Goal: Information Seeking & Learning: Learn about a topic

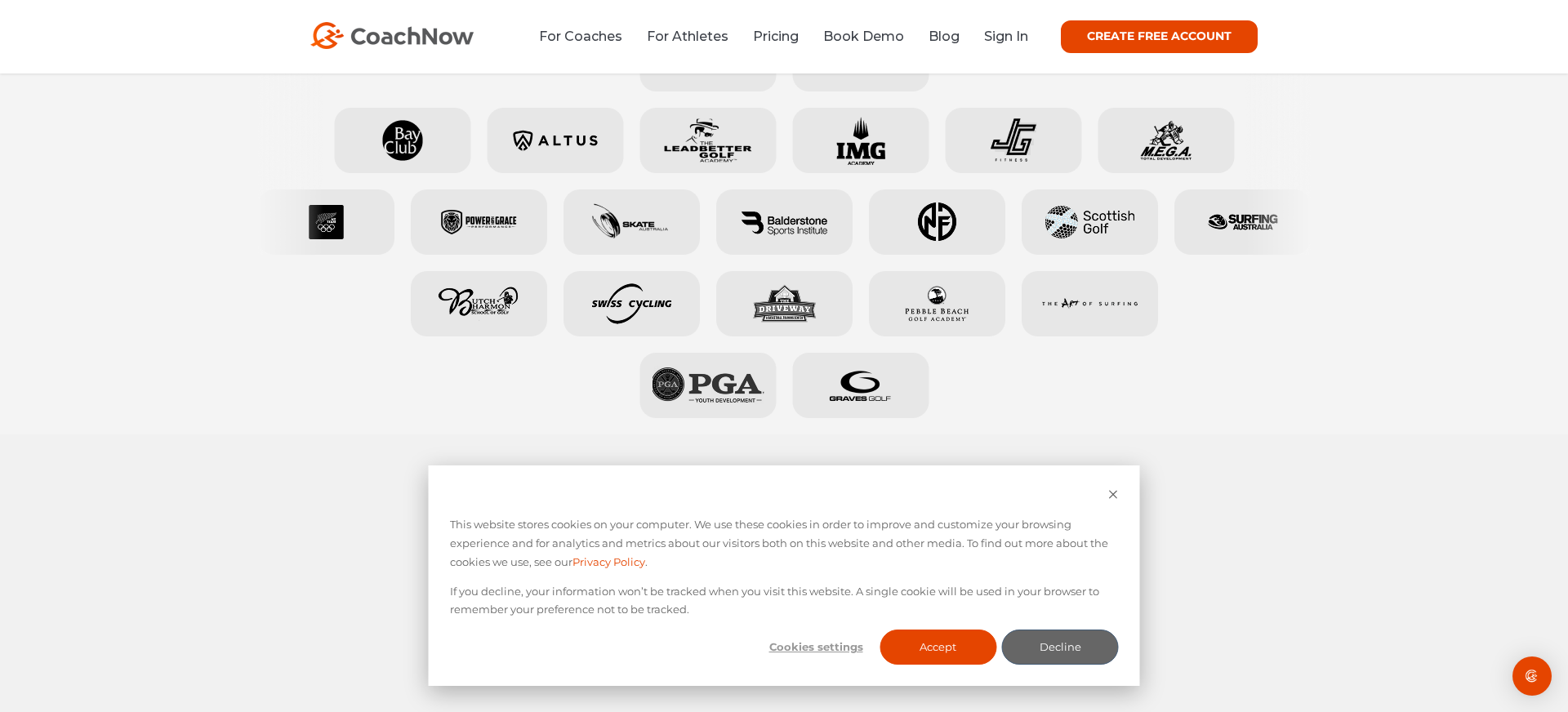
scroll to position [1005, 0]
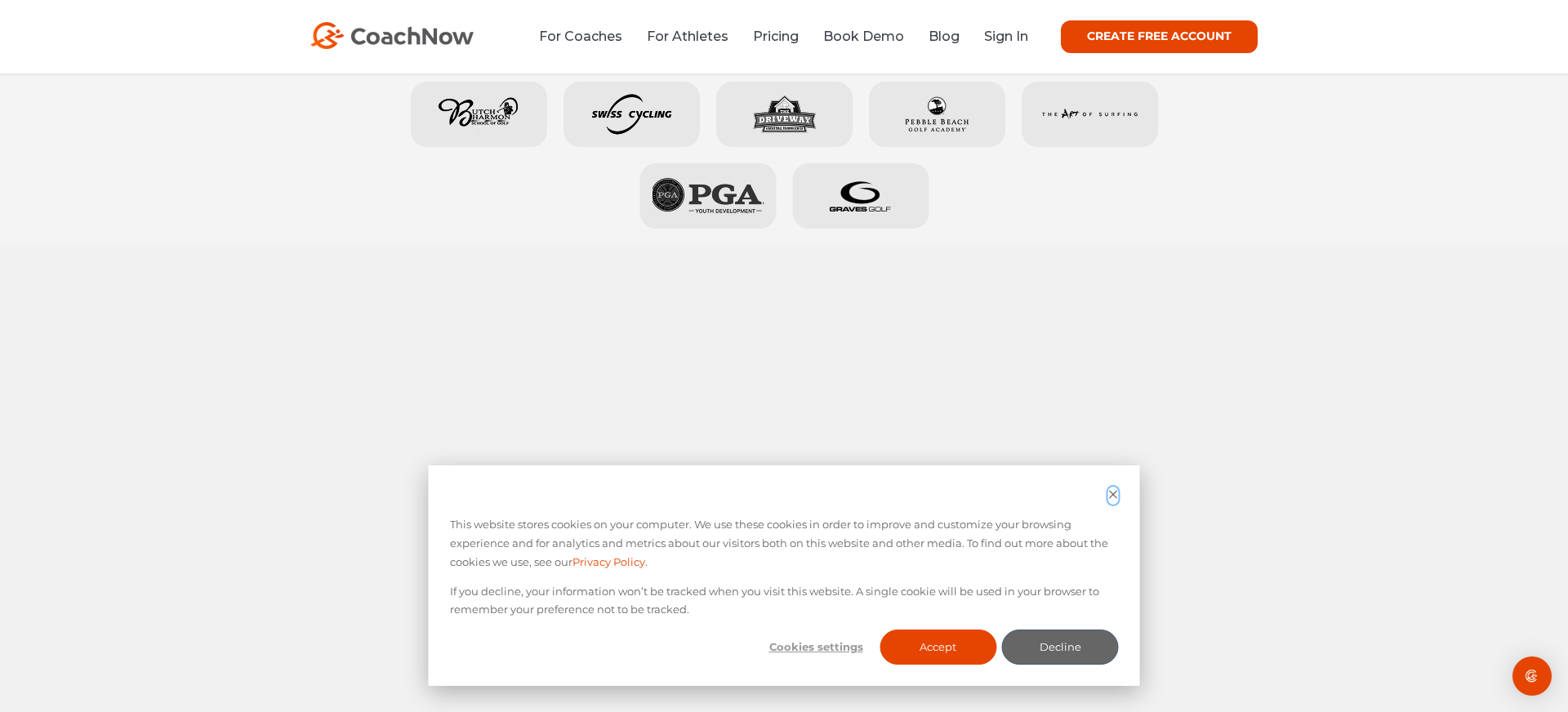
click at [1114, 493] on icon "Dismiss cookie banner" at bounding box center [1112, 493] width 8 height 8
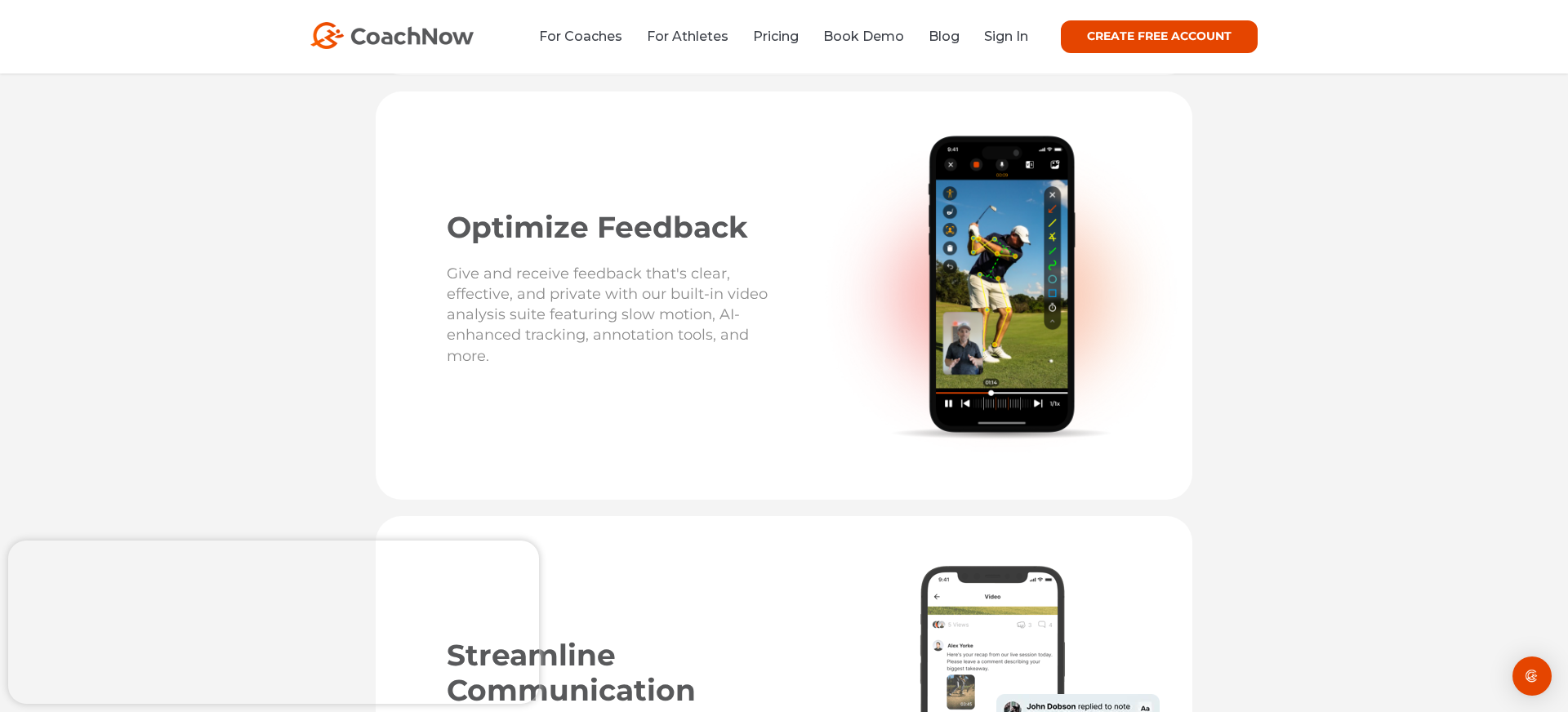
scroll to position [2701, 0]
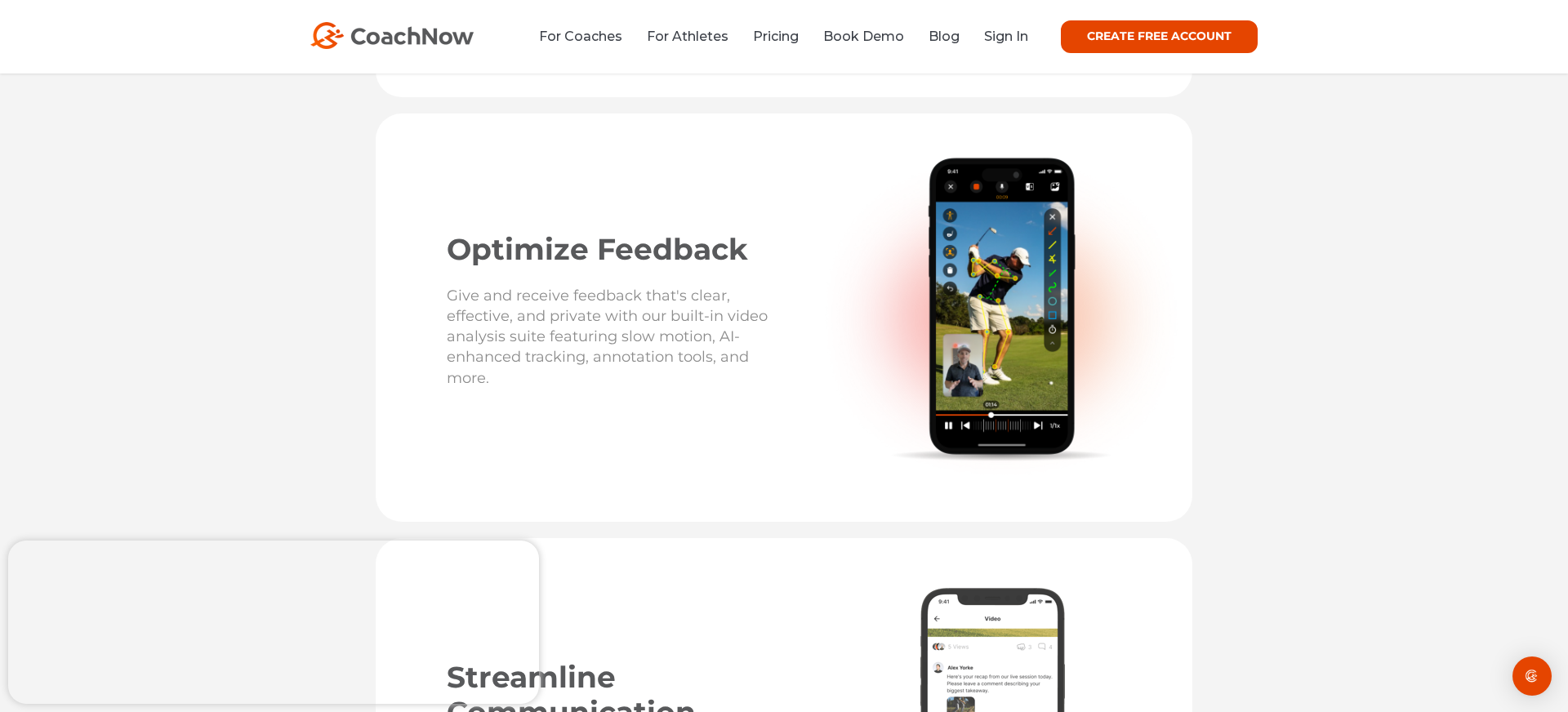
click at [596, 294] on p "Give and receive feedback that's clear, effective, and private with our built-i…" at bounding box center [611, 345] width 329 height 119
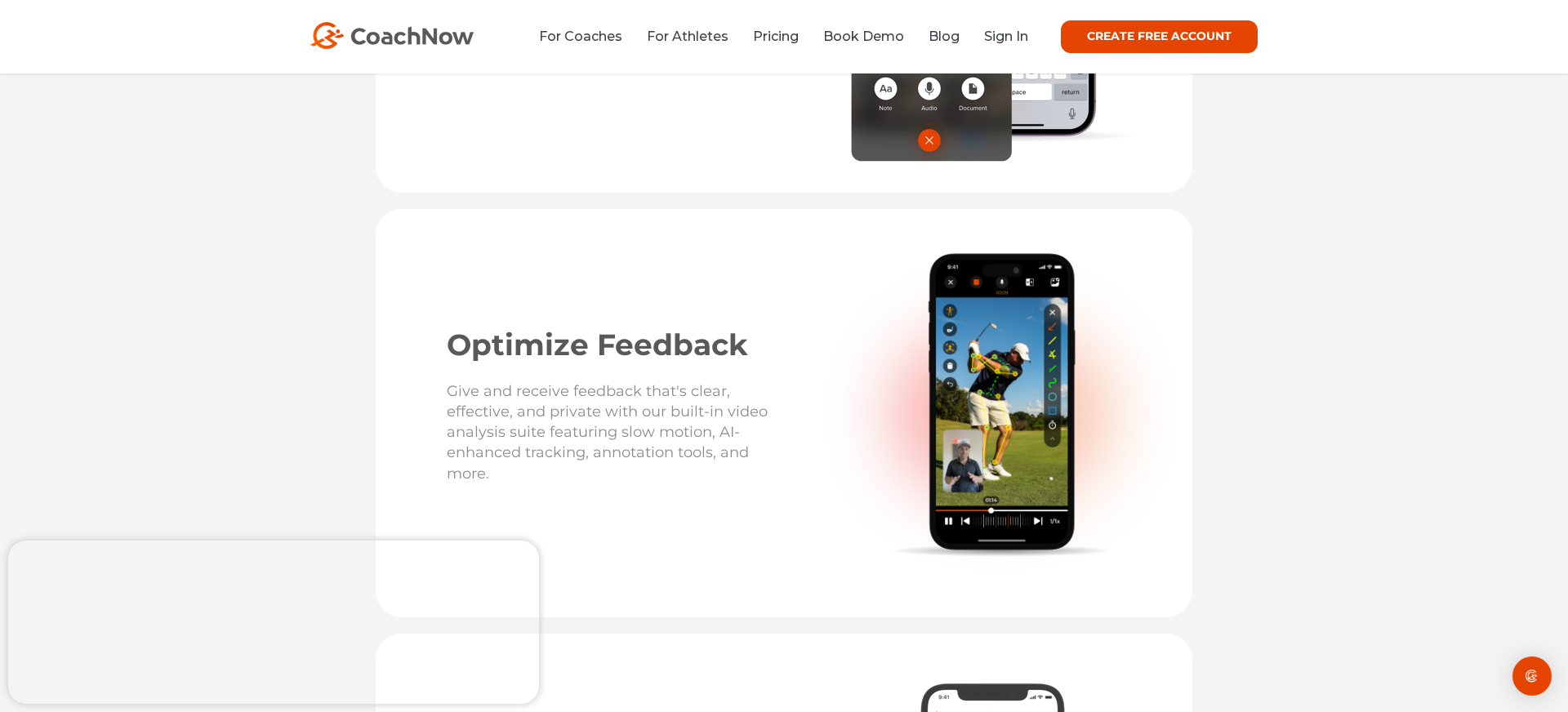
scroll to position [2605, 0]
click at [970, 322] on img at bounding box center [1001, 414] width 376 height 337
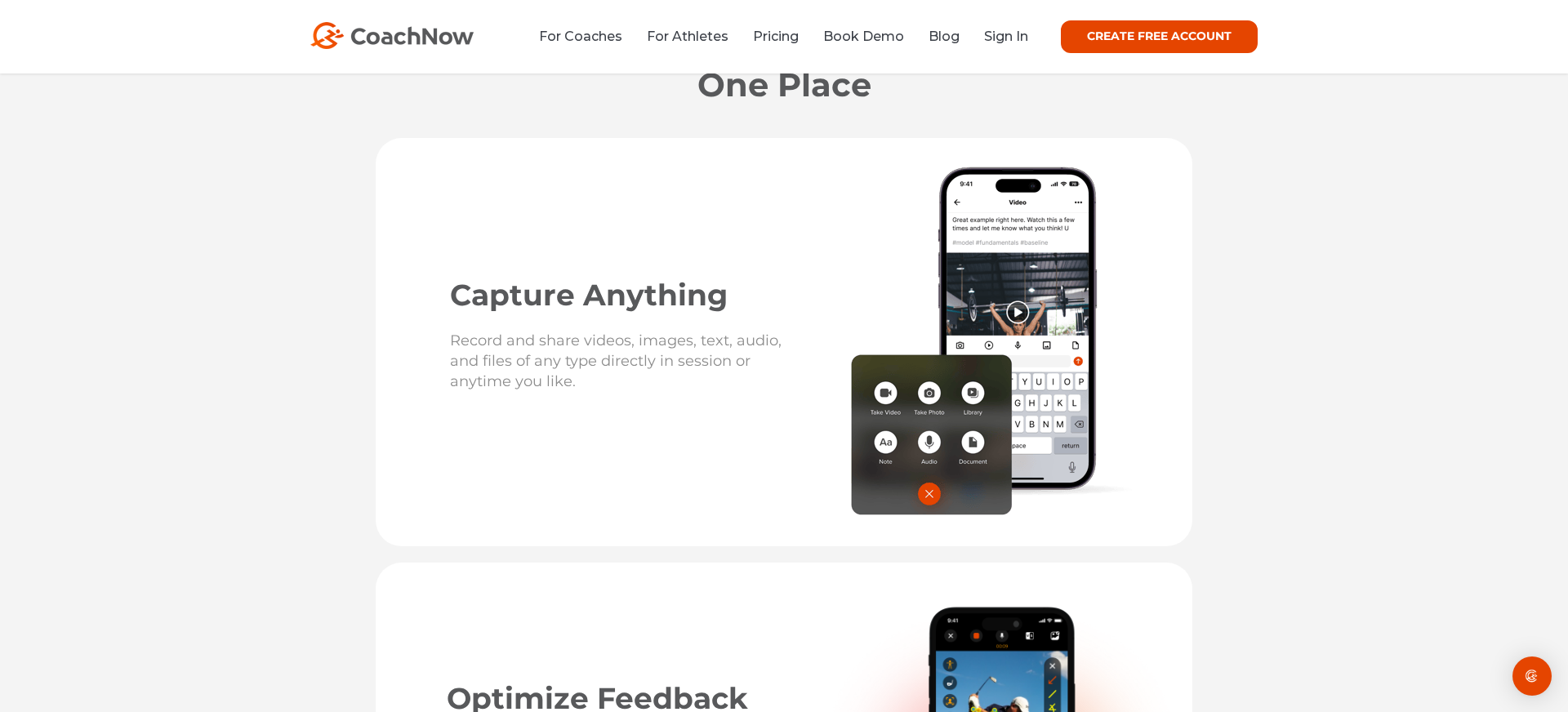
scroll to position [2227, 0]
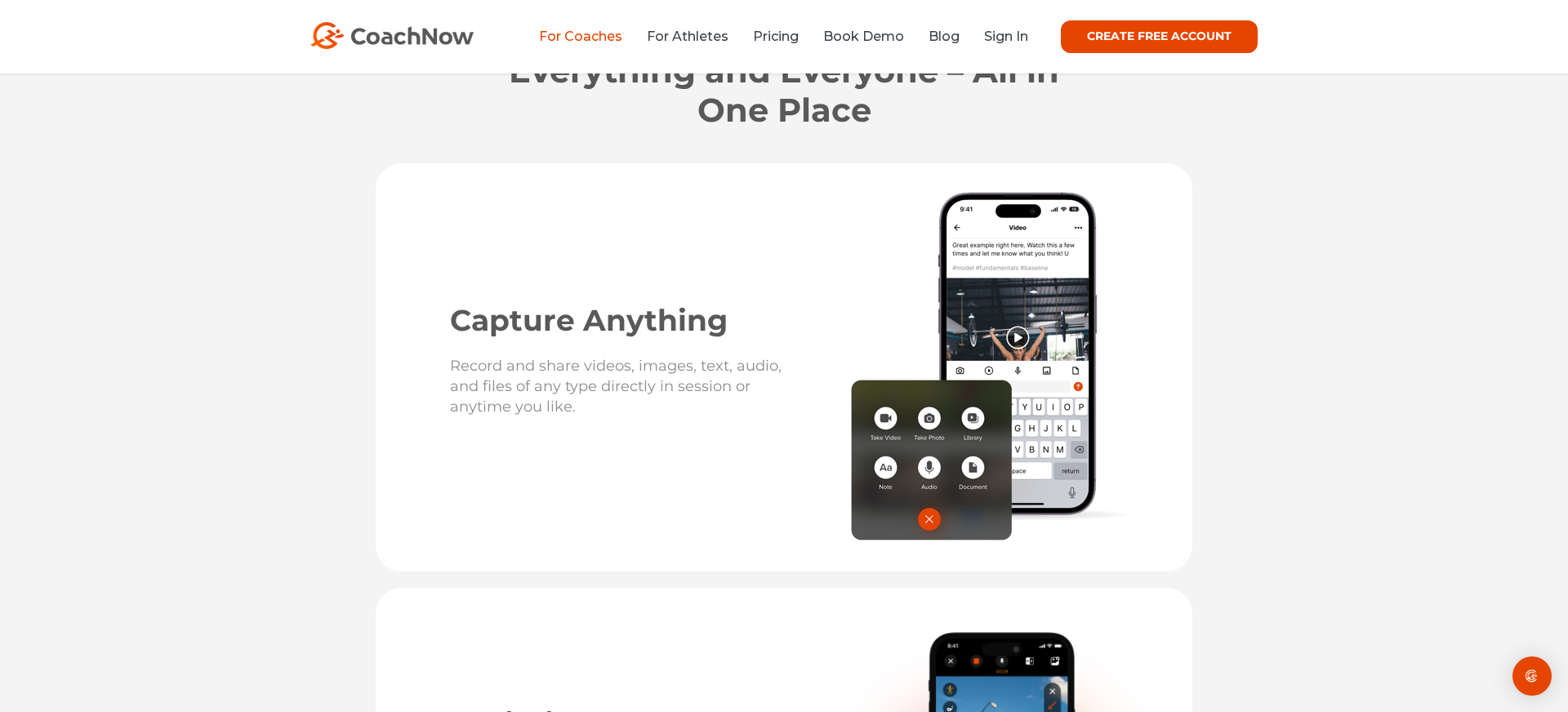
click at [600, 44] on link "For Coaches" at bounding box center [580, 36] width 83 height 15
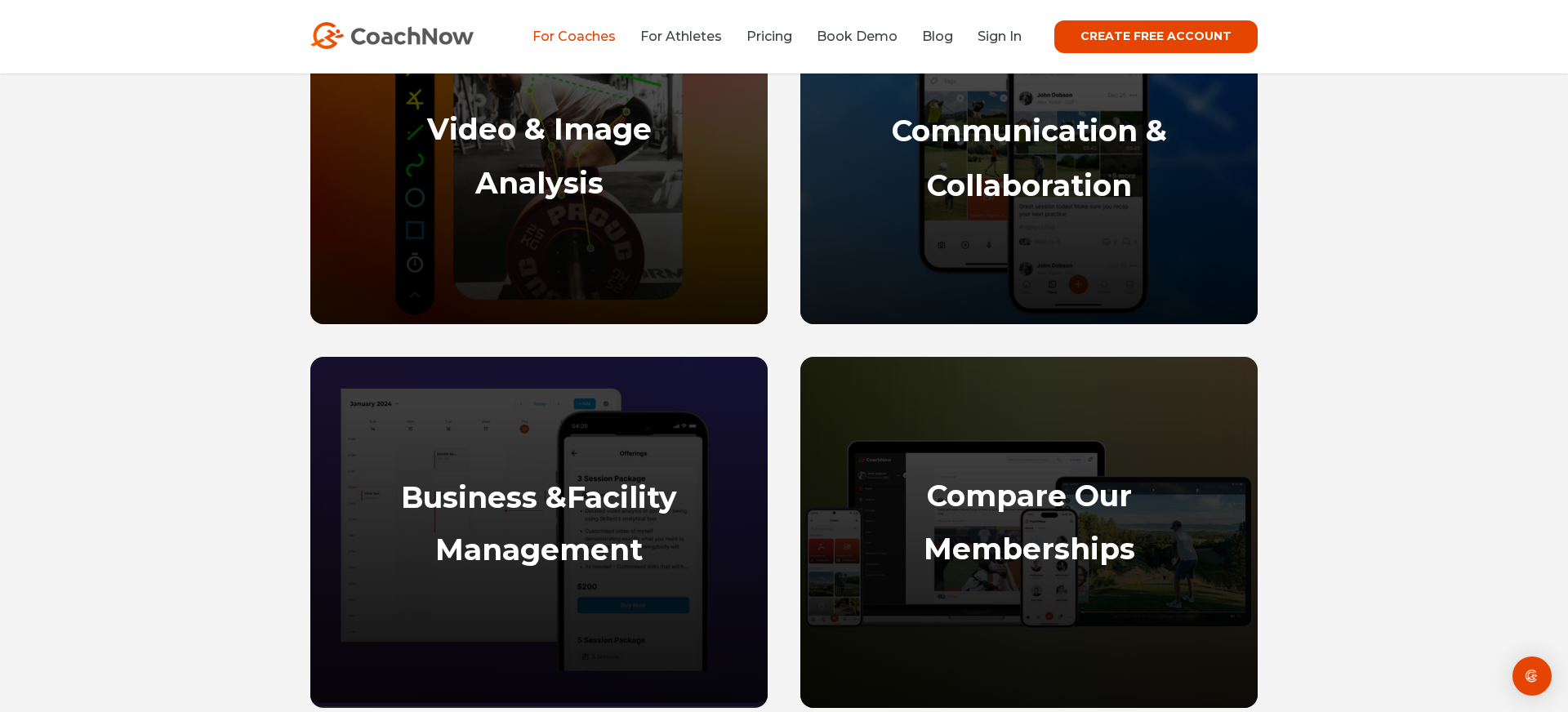
scroll to position [915, 0]
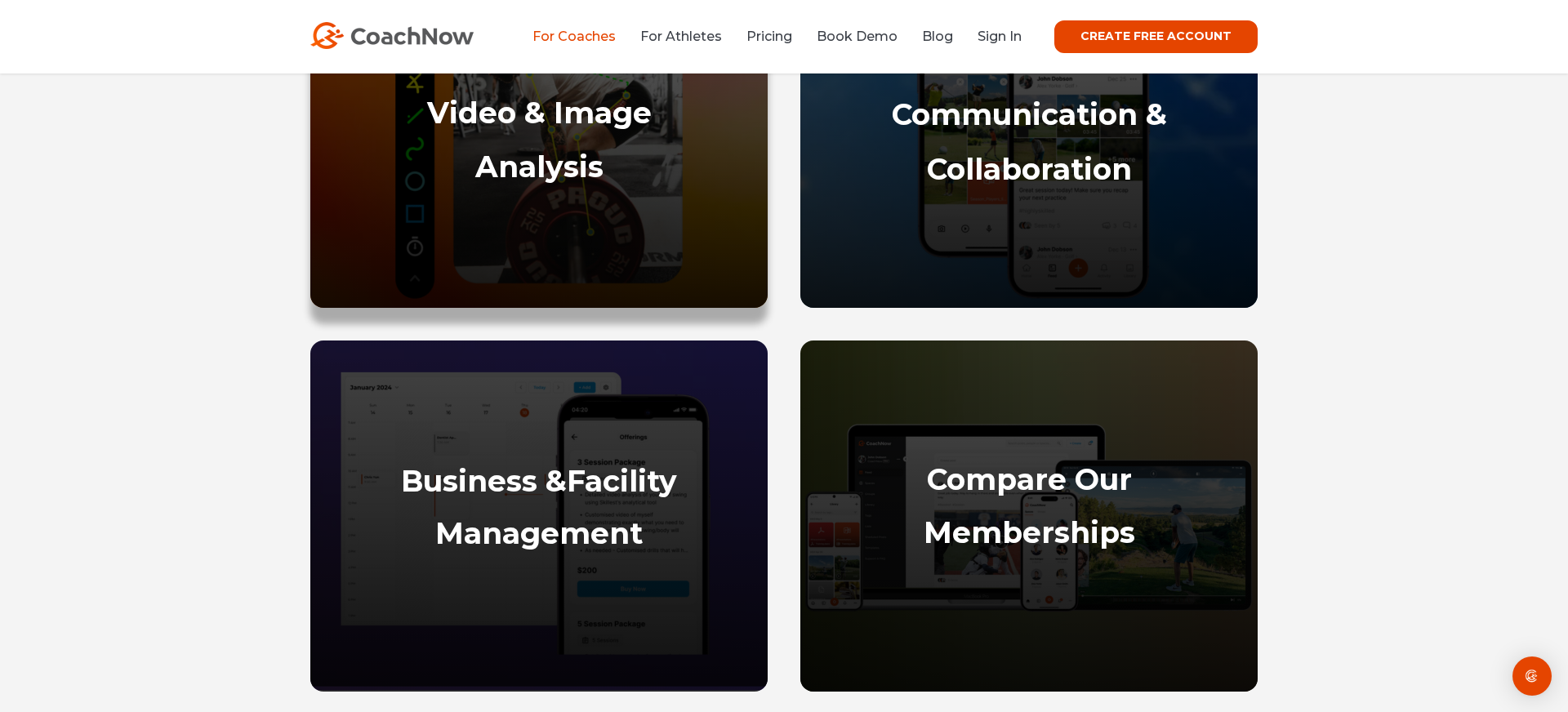
click at [641, 144] on div "Video & Image Analysis" at bounding box center [538, 194] width 424 height 195
click at [544, 152] on strong "Analysis" at bounding box center [539, 167] width 128 height 36
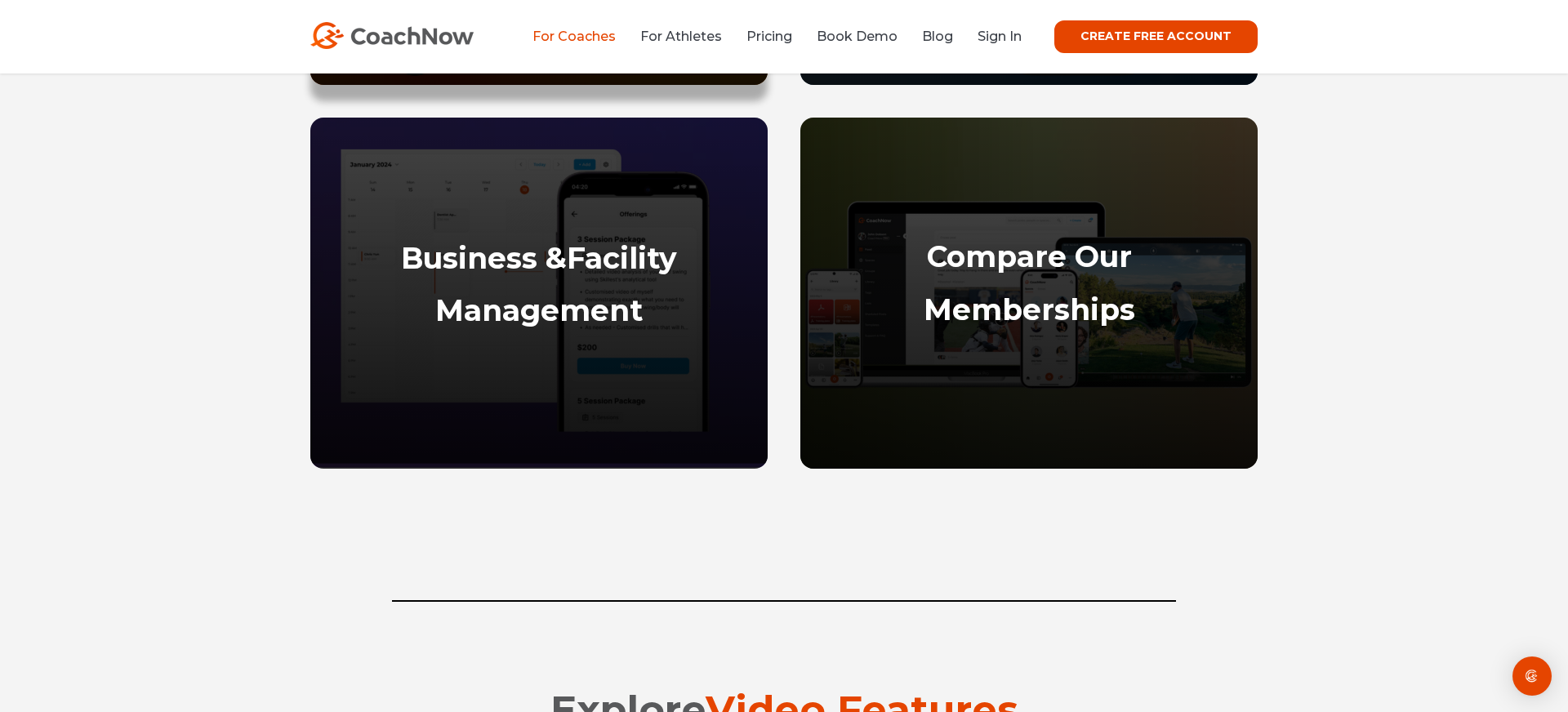
scroll to position [1126, 0]
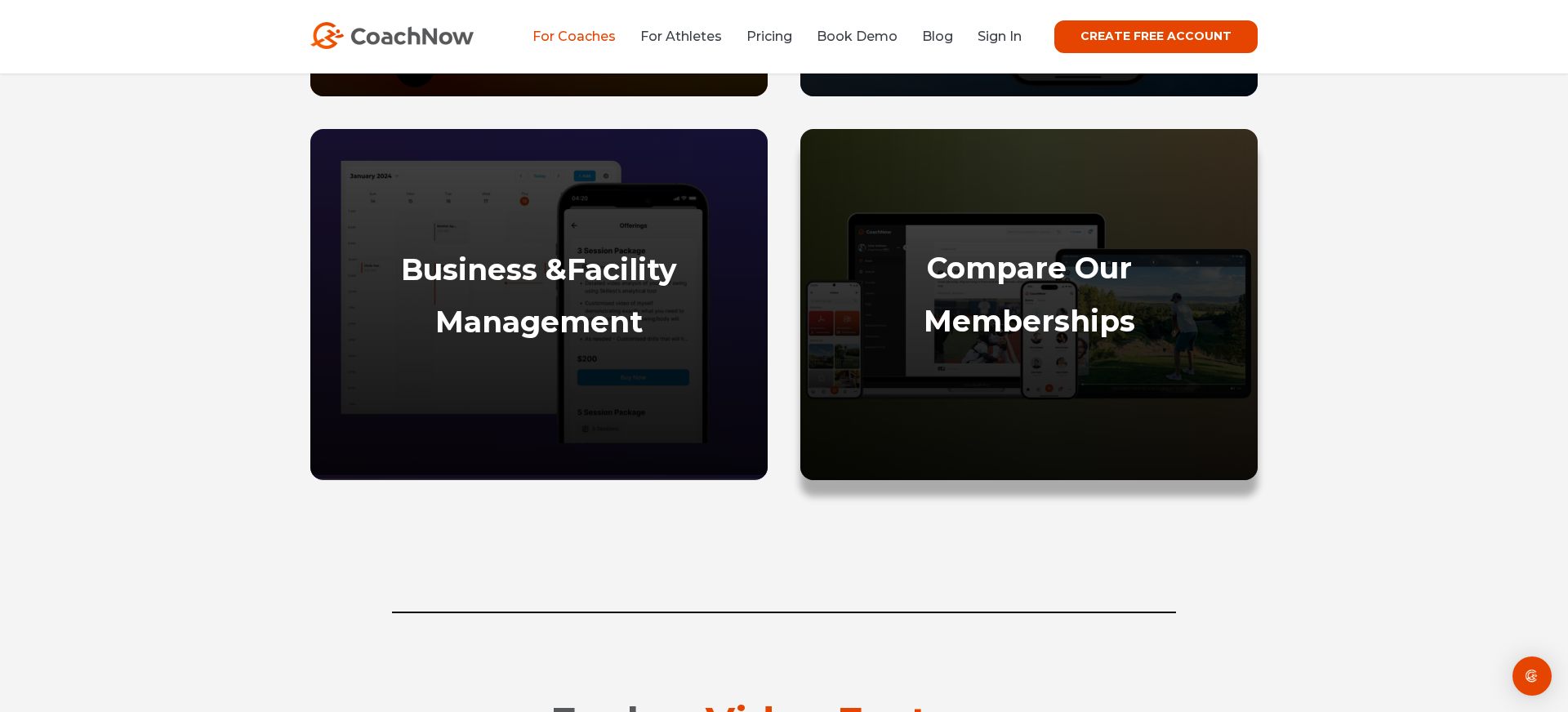
click at [971, 322] on strong "Memberships" at bounding box center [1030, 321] width 212 height 36
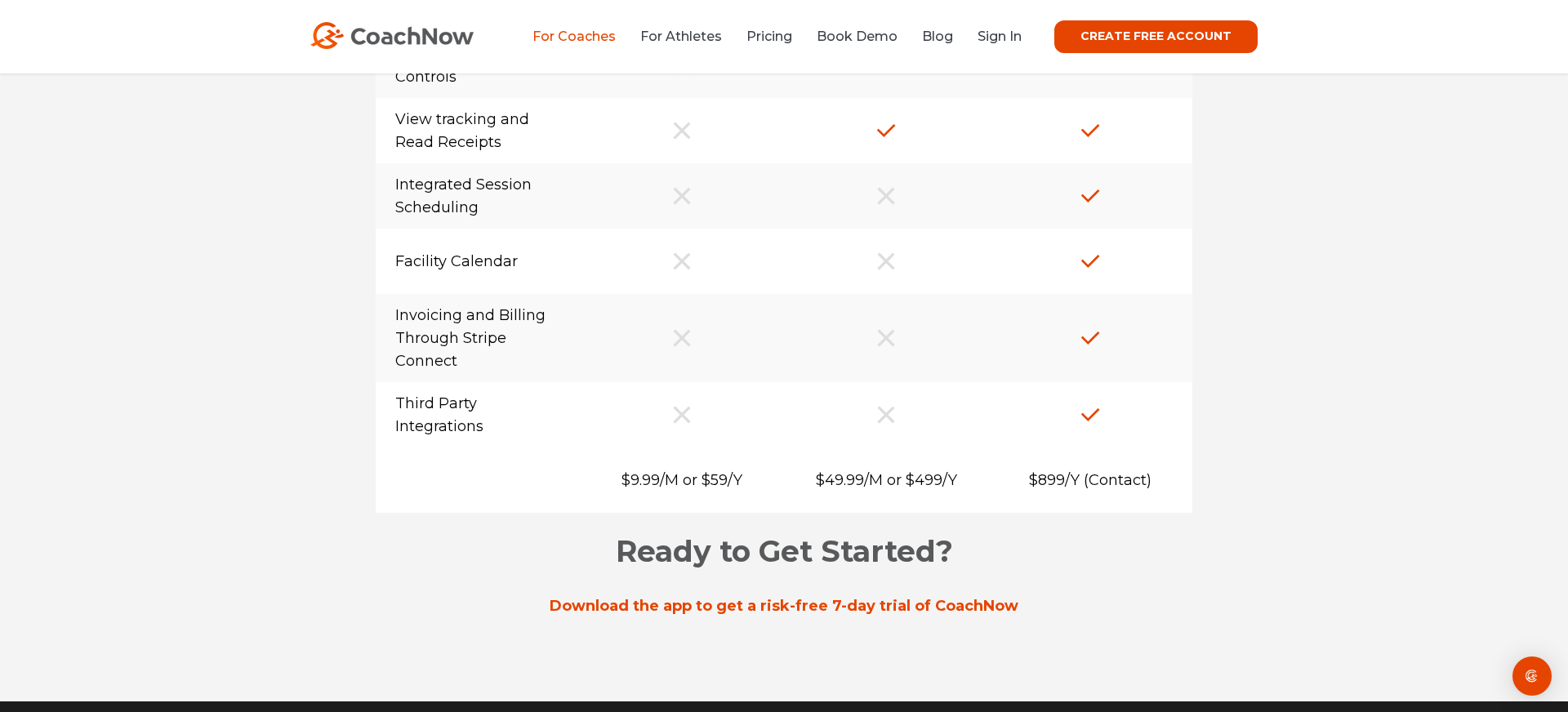
scroll to position [13557, 0]
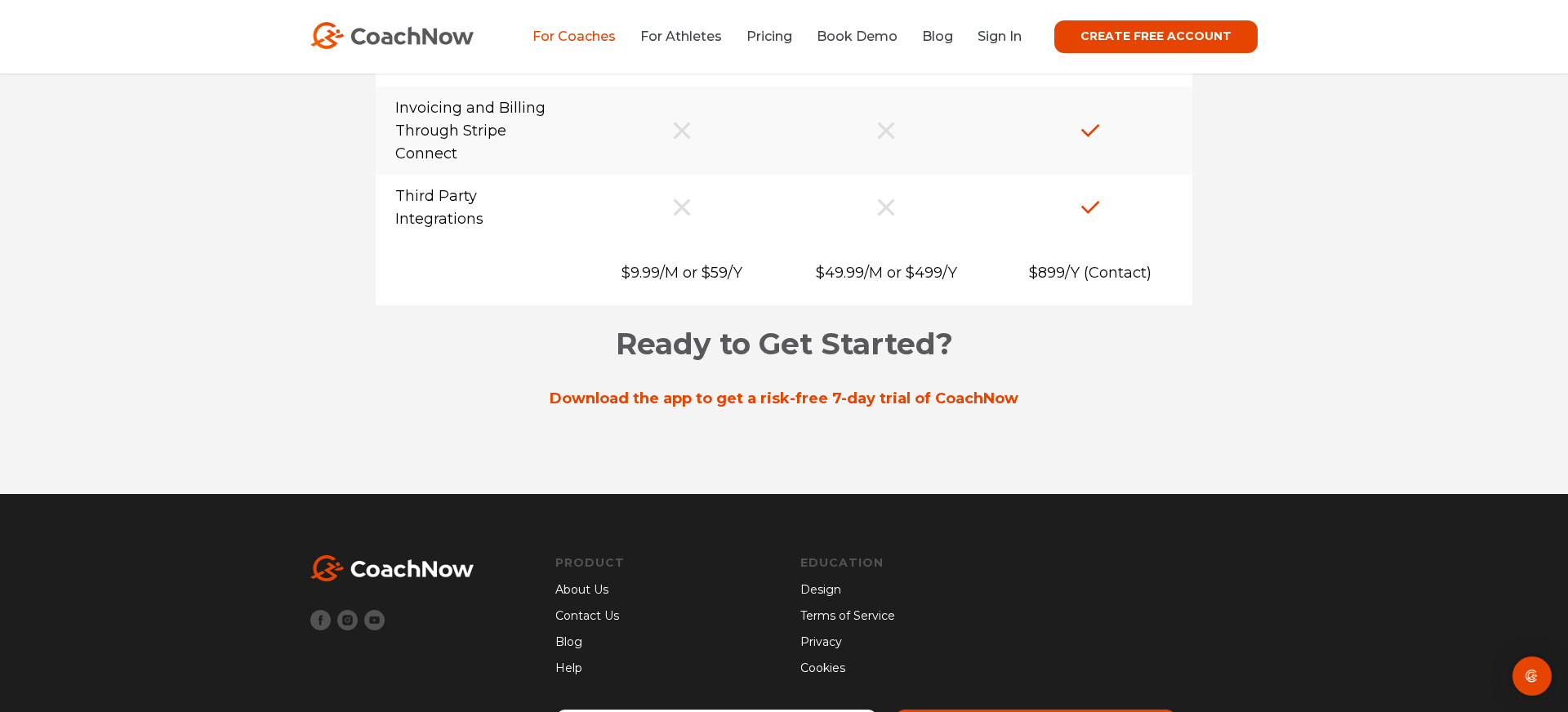
scroll to position [1126, 0]
